Goal: Task Accomplishment & Management: Use online tool/utility

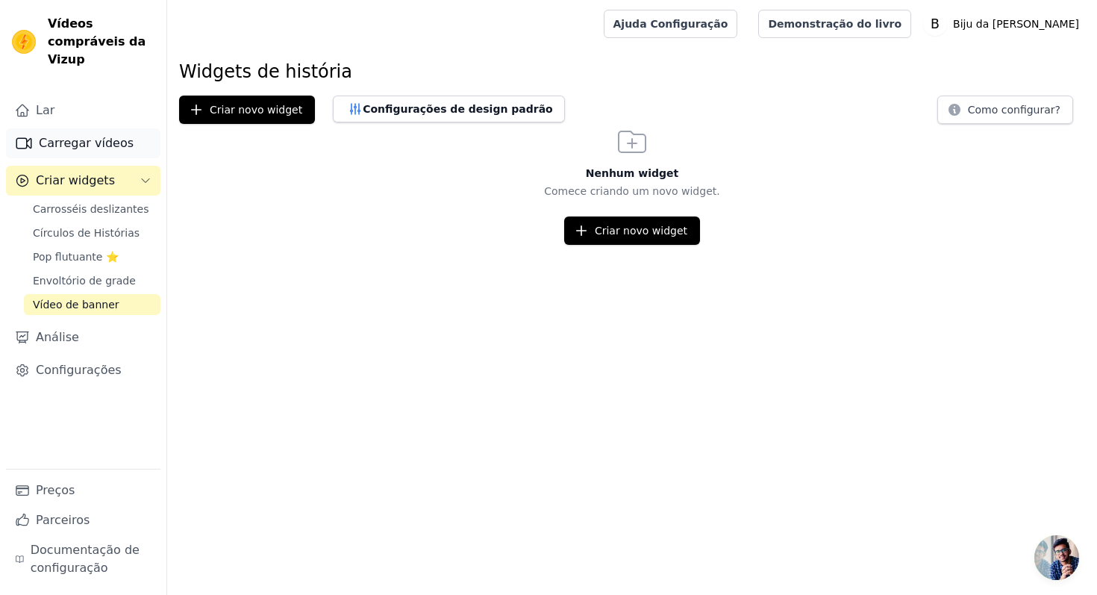
click at [104, 139] on font "Carregar vídeos" at bounding box center [86, 143] width 95 height 14
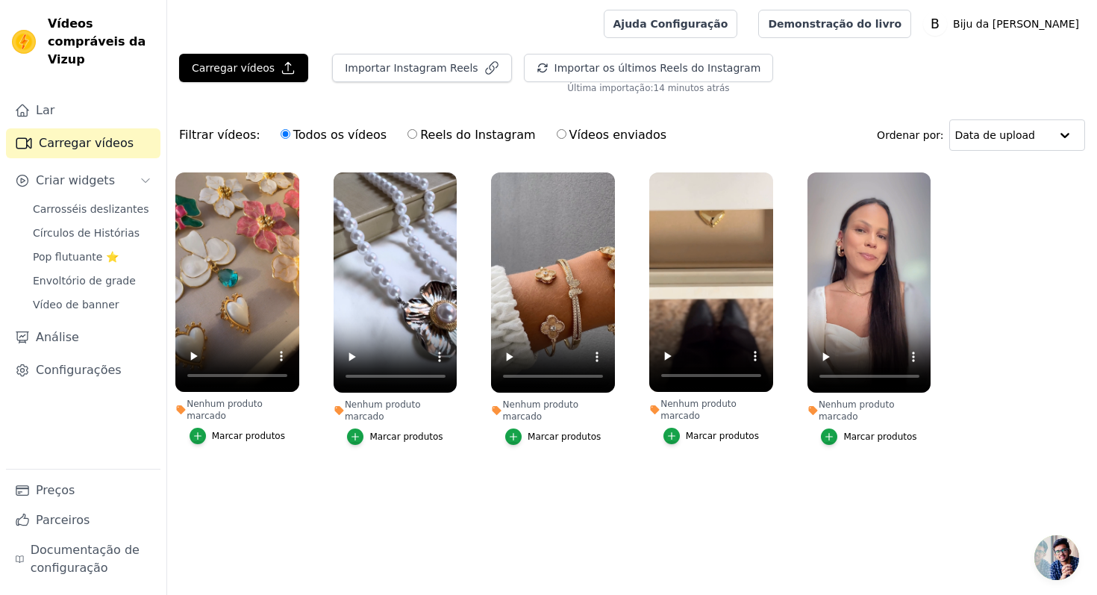
click at [256, 431] on font "Marcar produtos" at bounding box center [248, 436] width 73 height 10
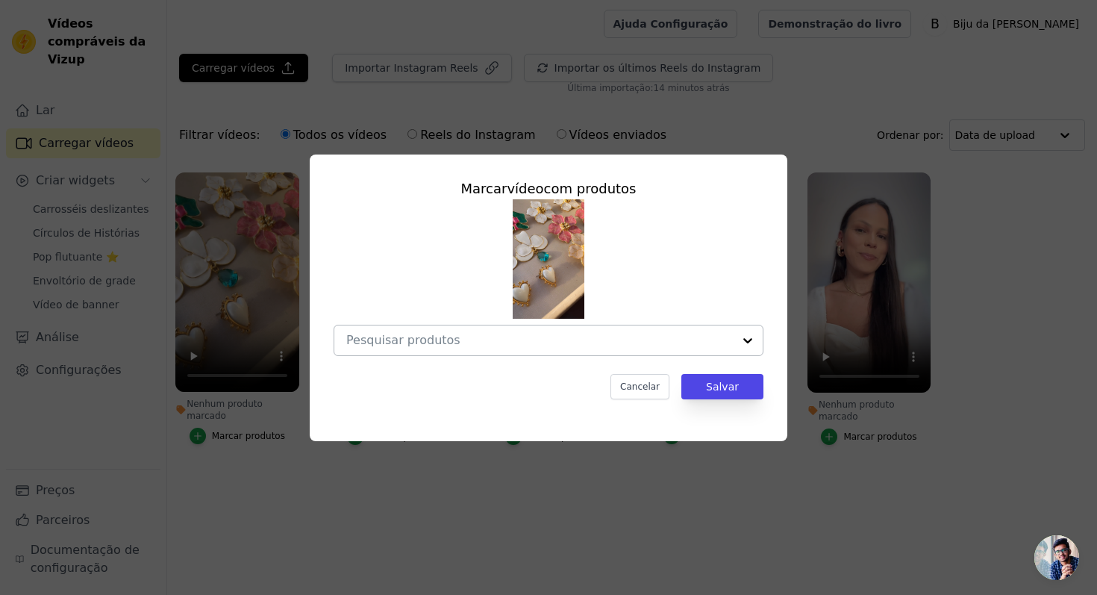
click at [540, 337] on input "Nenhum produto marcado Marcar vídeo com produtos Cancelar Salvar Marcar produtos" at bounding box center [539, 340] width 387 height 14
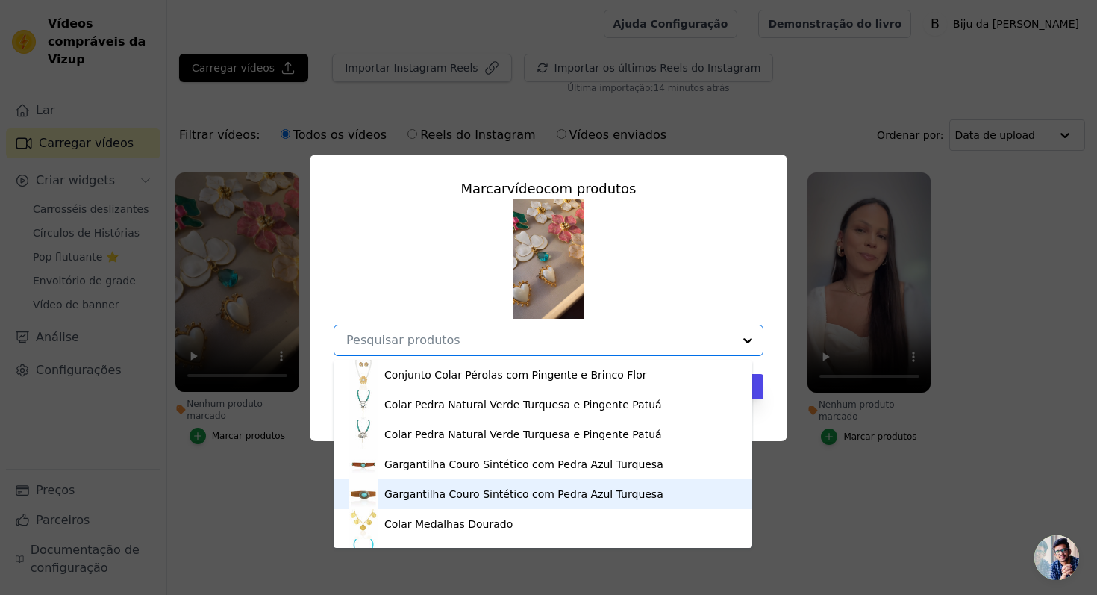
click at [245, 504] on div "Marcar vídeo com produtos Conjunto Colar Pérolas com Pingente e Brinco Flor Col…" at bounding box center [548, 297] width 1097 height 595
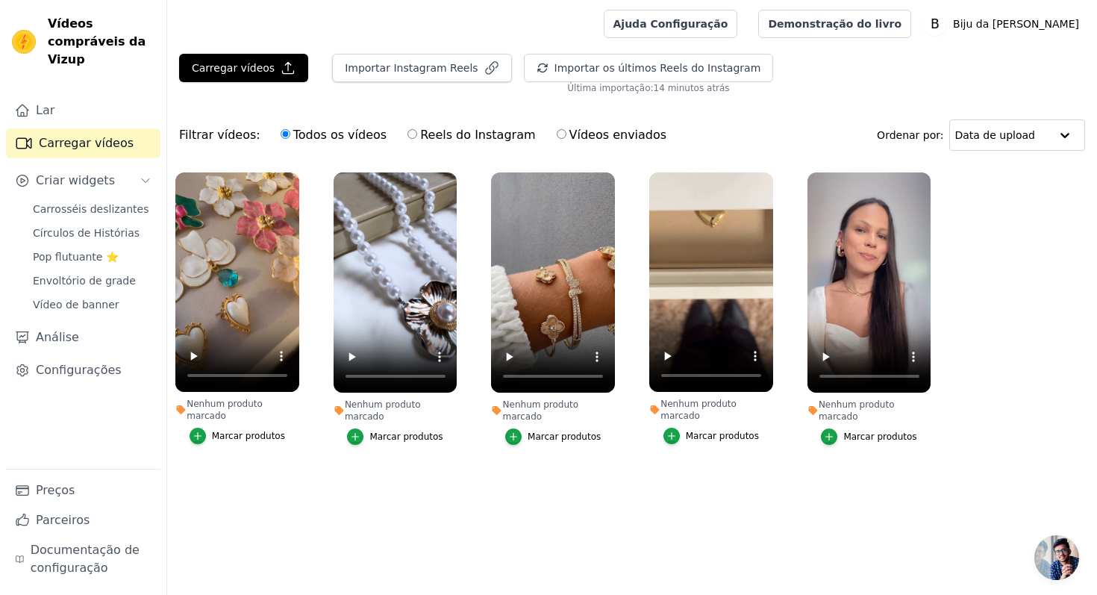
click at [95, 143] on font "Carregar vídeos" at bounding box center [86, 143] width 95 height 14
click at [98, 145] on font "Carregar vídeos" at bounding box center [86, 143] width 95 height 14
click at [231, 66] on font "Carregar vídeos" at bounding box center [233, 68] width 83 height 12
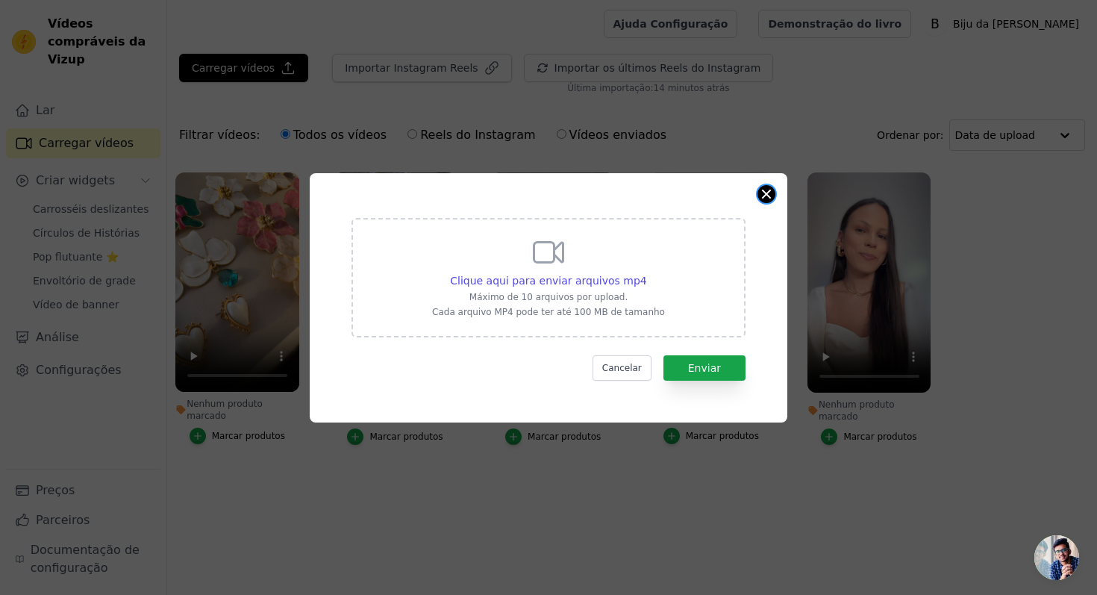
click at [761, 190] on button "Fechar modal" at bounding box center [767, 194] width 18 height 18
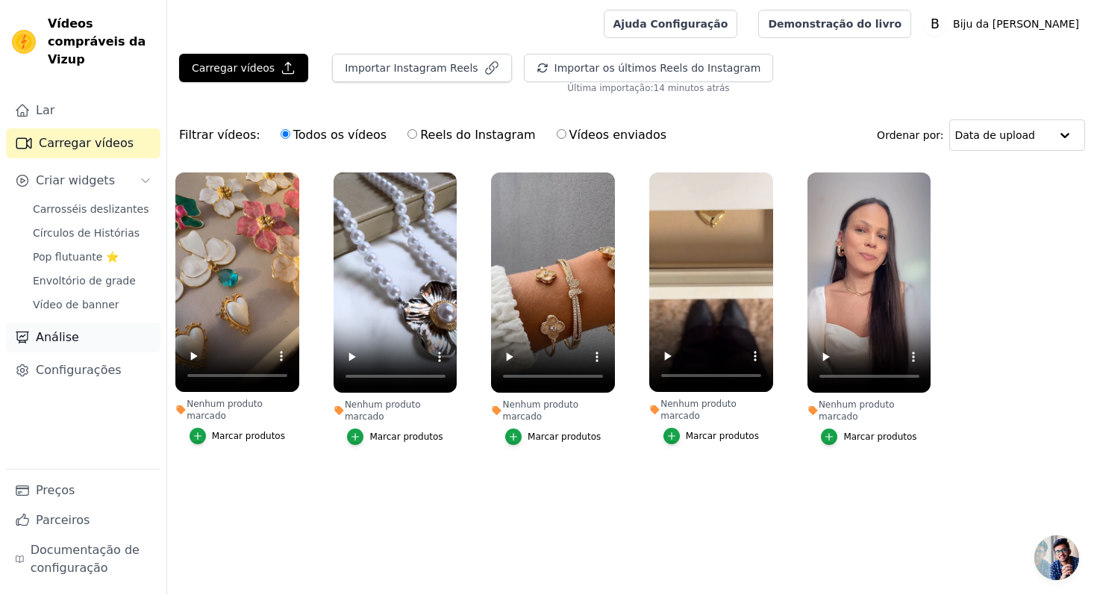
click at [57, 343] on font "Análise" at bounding box center [57, 337] width 43 height 14
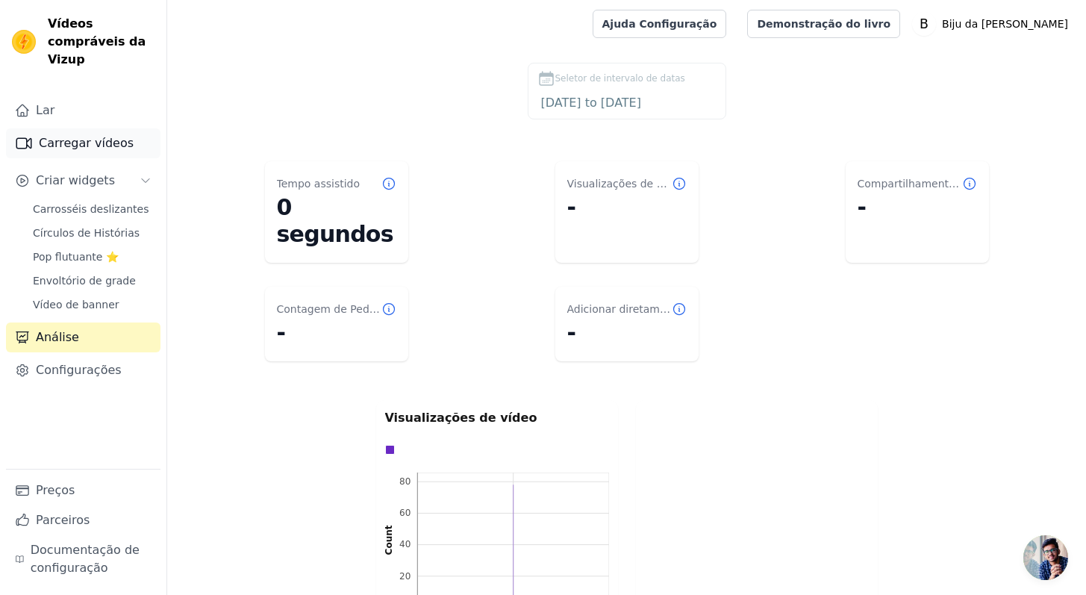
click at [76, 147] on font "Carregar vídeos" at bounding box center [86, 143] width 95 height 14
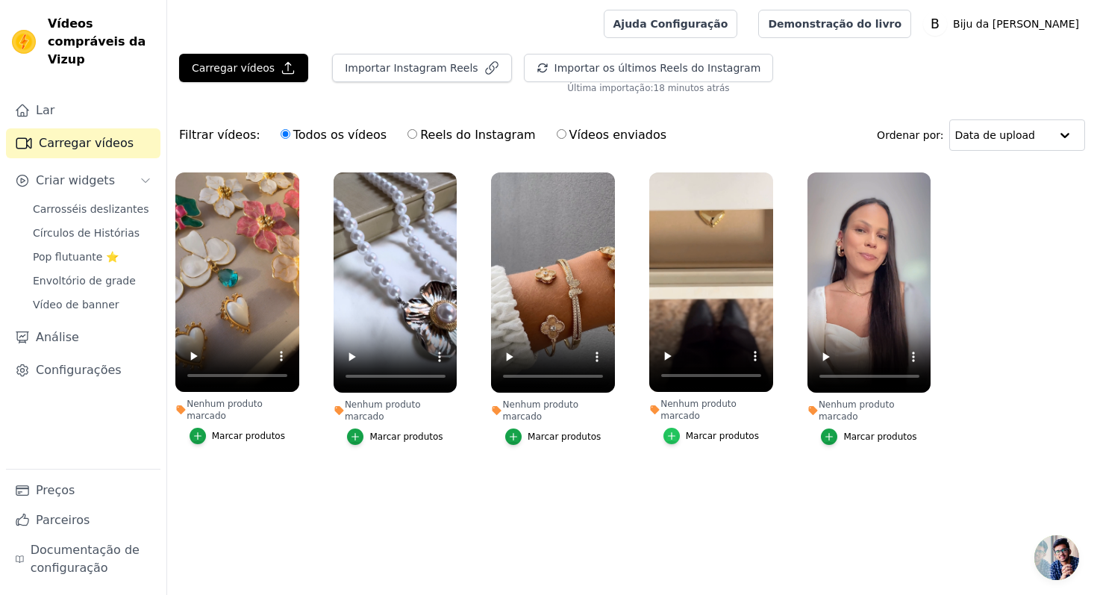
click at [674, 431] on icon "button" at bounding box center [672, 436] width 10 height 10
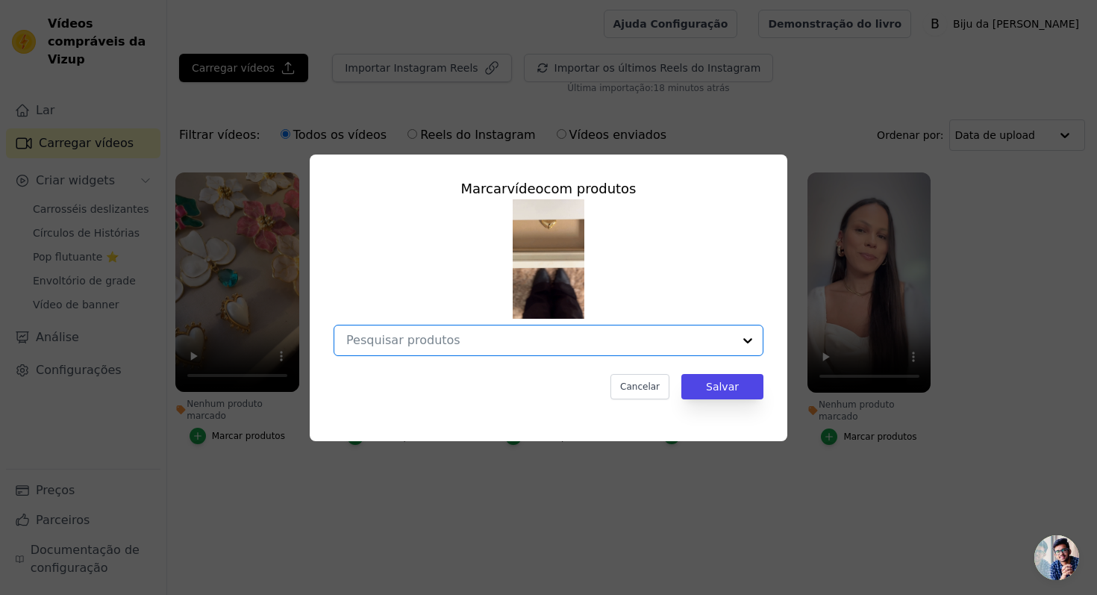
click at [516, 345] on input "Nenhum produto marcado Marcar vídeo com produtos Option undefined, selected. Se…" at bounding box center [539, 340] width 387 height 14
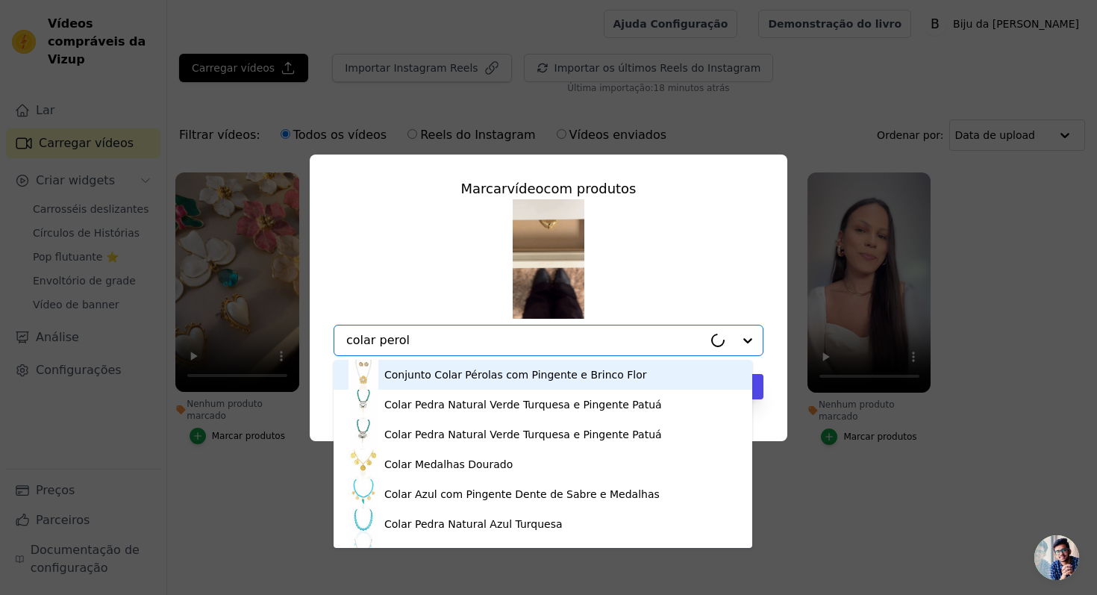
type input "colar perola"
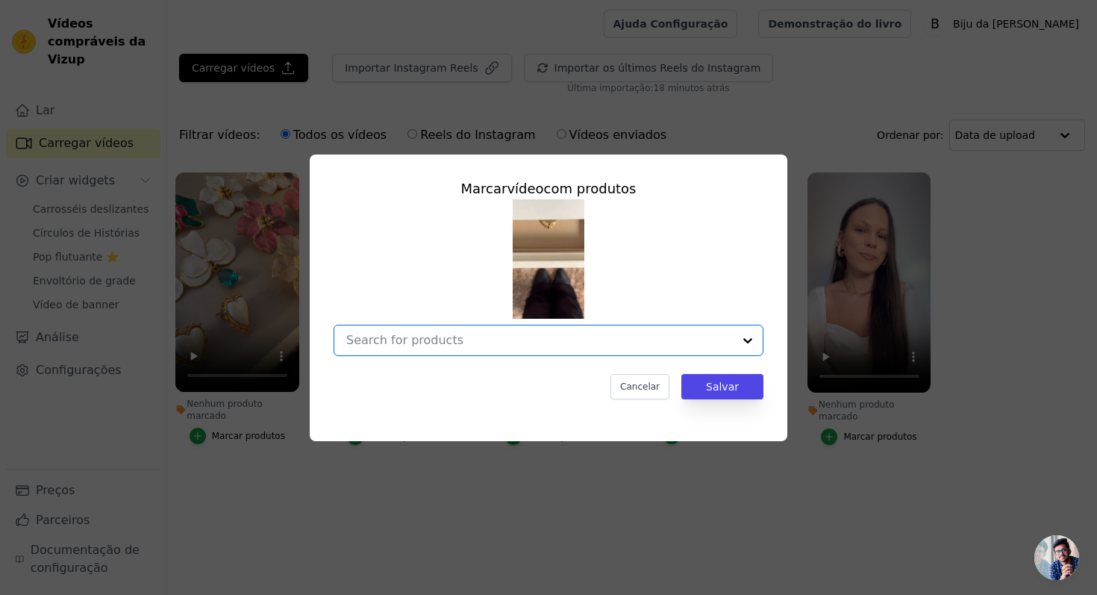
click at [508, 343] on input "Nenhum produto marcado Marcar vídeo com produtos Option undefined, selected. Se…" at bounding box center [539, 340] width 387 height 14
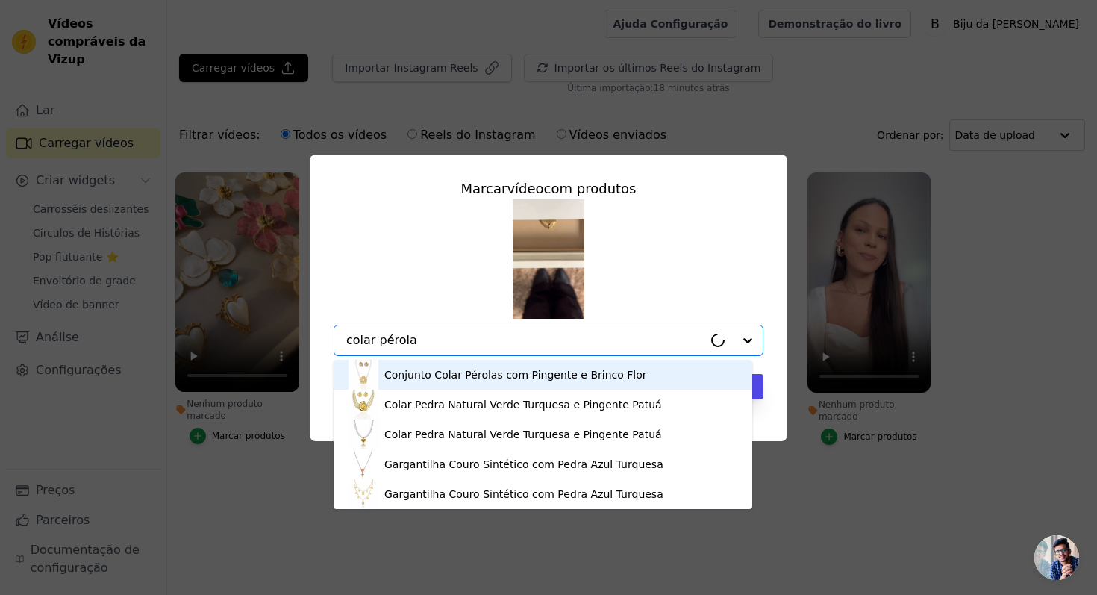
type input "colar pérola c"
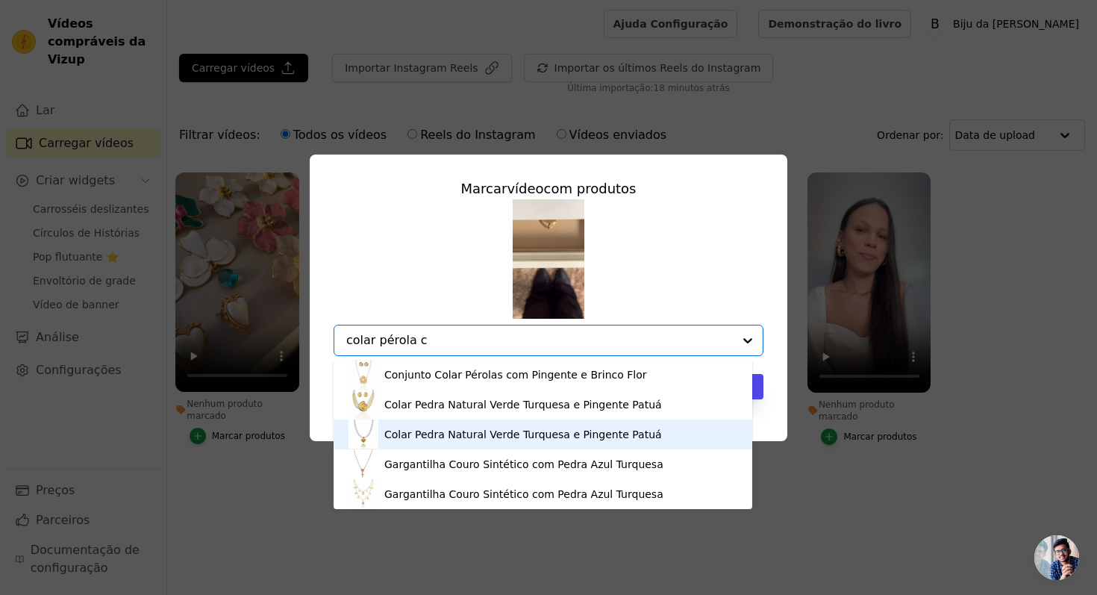
click at [525, 440] on div "Colar Pedra Natural Verde Turquesa e Pingente Patuá" at bounding box center [523, 434] width 278 height 15
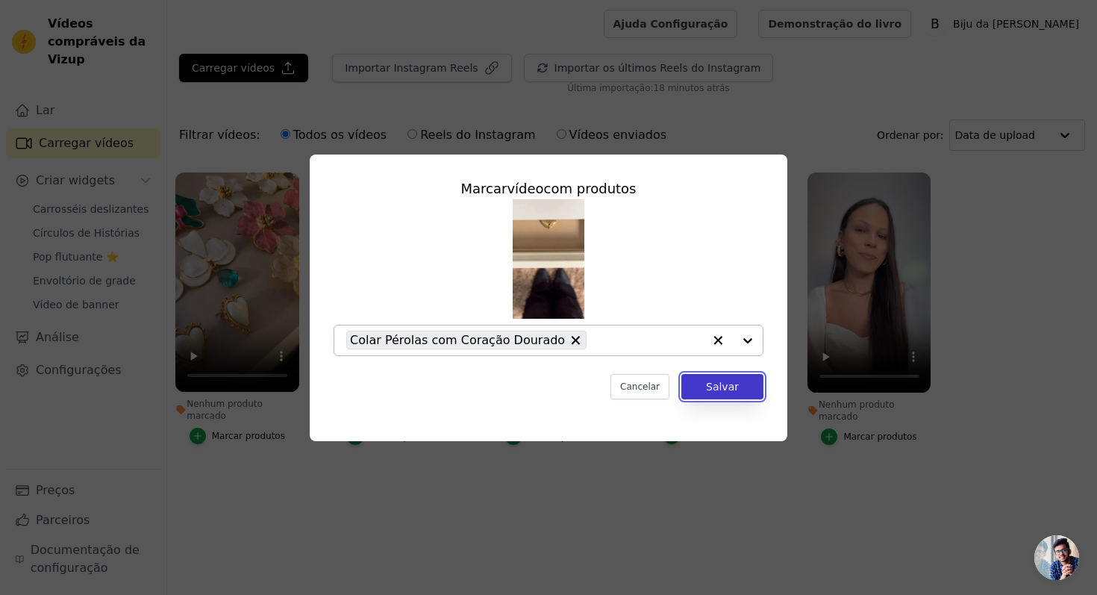
click at [711, 385] on font "Salvar" at bounding box center [722, 387] width 33 height 12
